Goal: Information Seeking & Learning: Learn about a topic

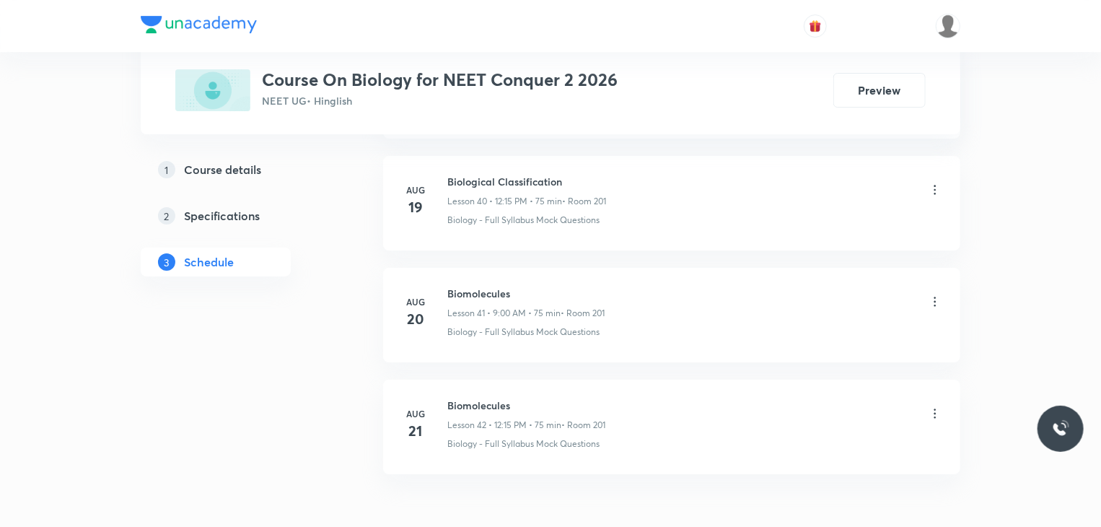
scroll to position [5337, 0]
